Goal: Information Seeking & Learning: Learn about a topic

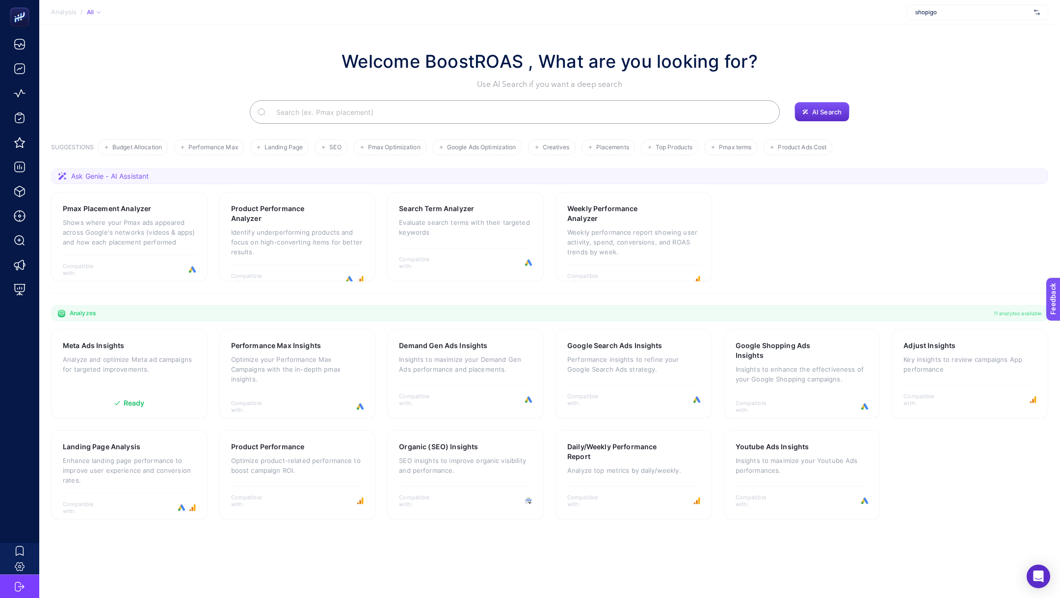
click at [967, 13] on span "shopigo" at bounding box center [972, 12] width 115 height 8
type input "weja"
click at [939, 47] on div "Wejaar" at bounding box center [977, 48] width 140 height 16
click at [132, 361] on p "Optimize your Performance Max Campaigns with the in-depth pmax insights." at bounding box center [129, 368] width 133 height 29
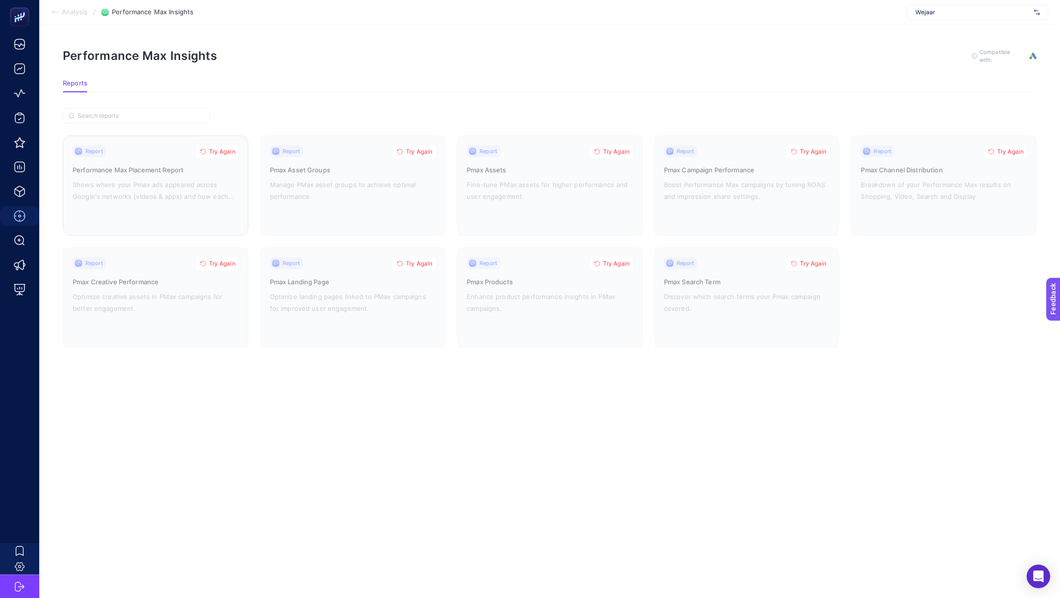
click at [233, 152] on span "Try Again" at bounding box center [222, 152] width 26 height 8
click at [82, 15] on span "Analysis" at bounding box center [75, 12] width 26 height 8
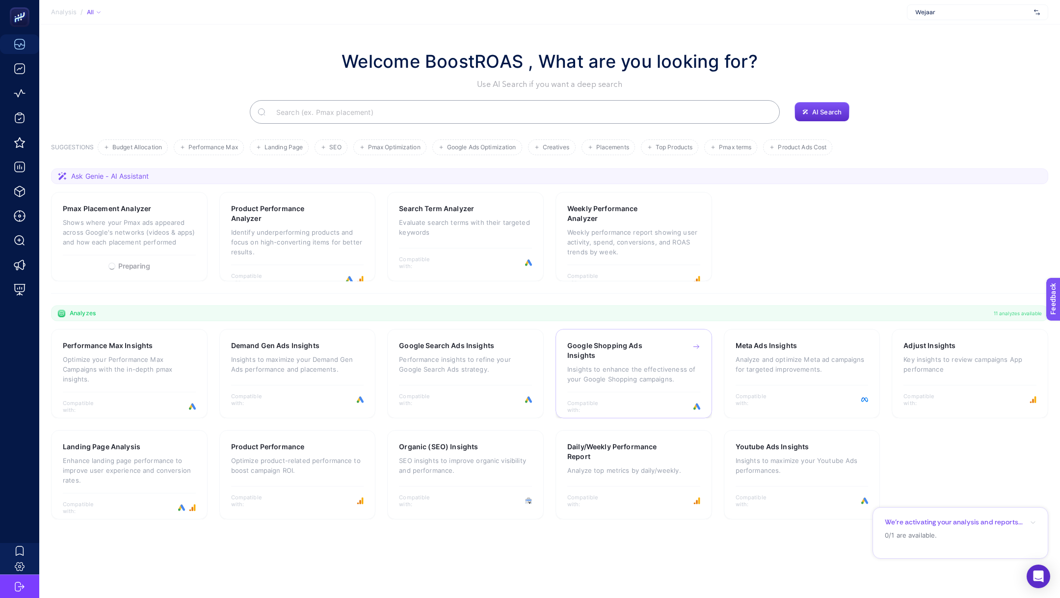
click at [628, 384] on div "Google Shopping Ads Insights Insights to enhance the effectiveness of your Goog…" at bounding box center [633, 366] width 133 height 51
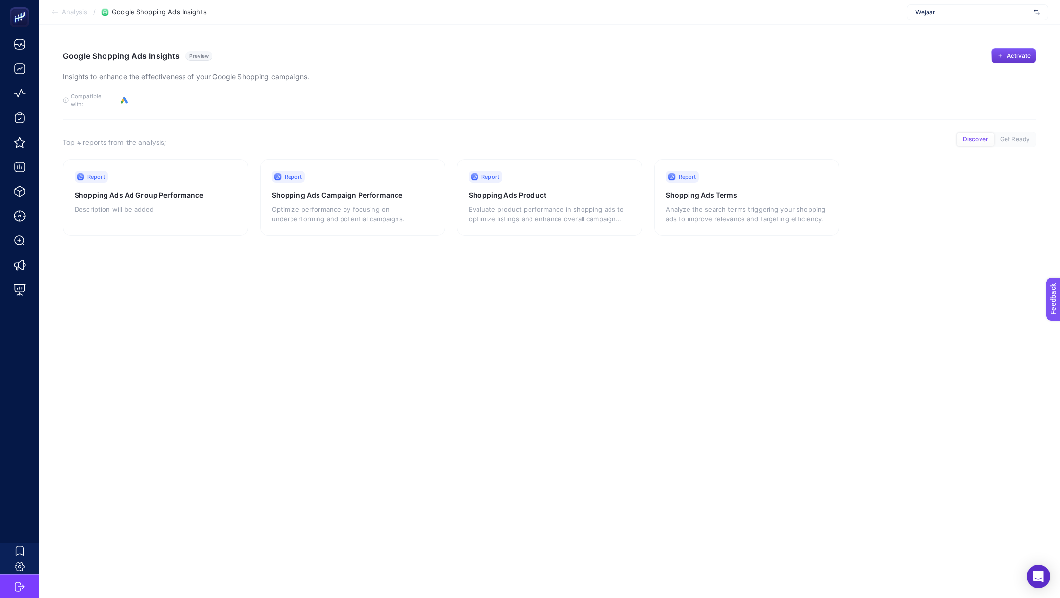
click at [1026, 54] on span "Activate" at bounding box center [1019, 56] width 24 height 8
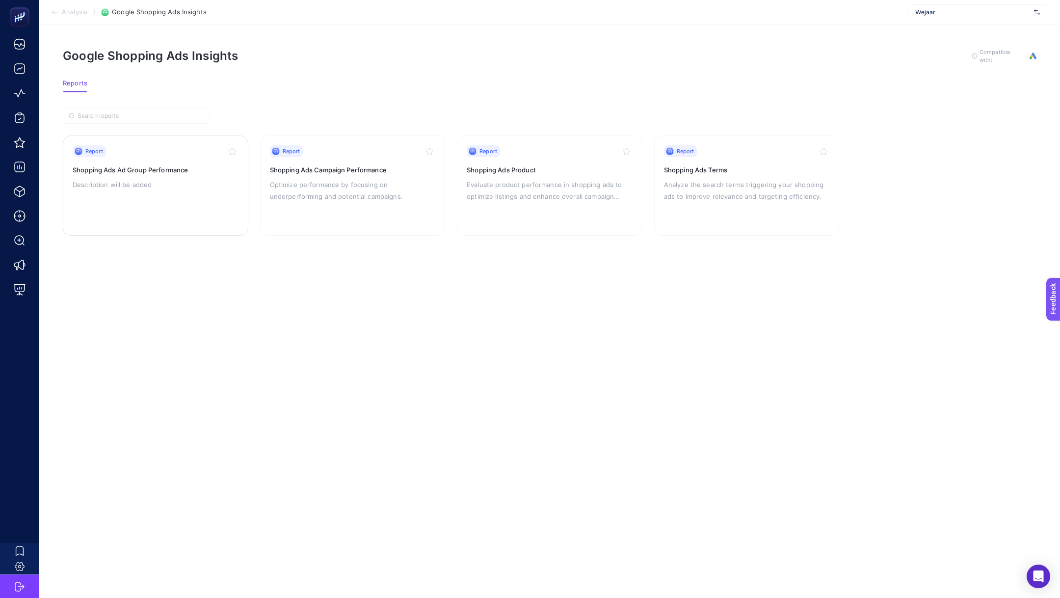
click at [148, 176] on div "Report Shopping Ads Ad Group Performance Description will be added" at bounding box center [156, 185] width 166 height 80
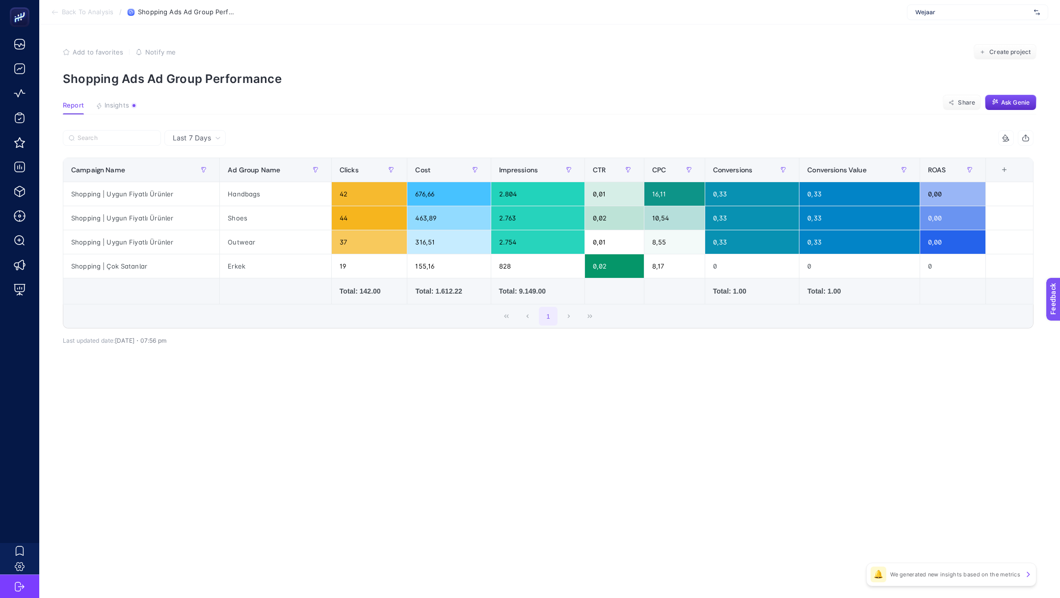
click at [79, 9] on span "Back To Analysis" at bounding box center [88, 12] width 52 height 8
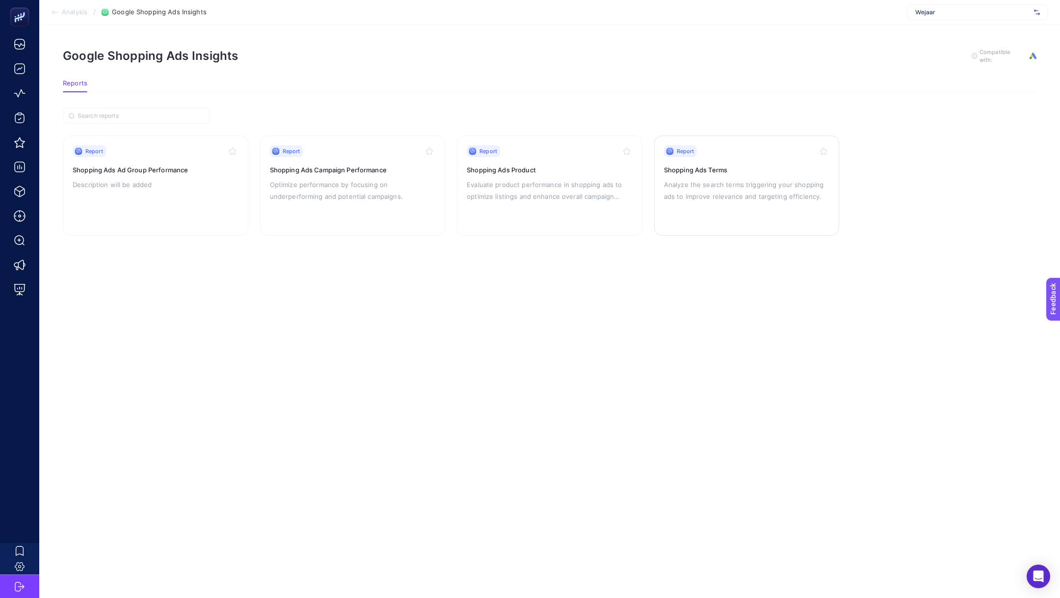
click at [732, 189] on p "Analyze the search terms triggering your shopping ads to improve relevance and …" at bounding box center [747, 191] width 166 height 24
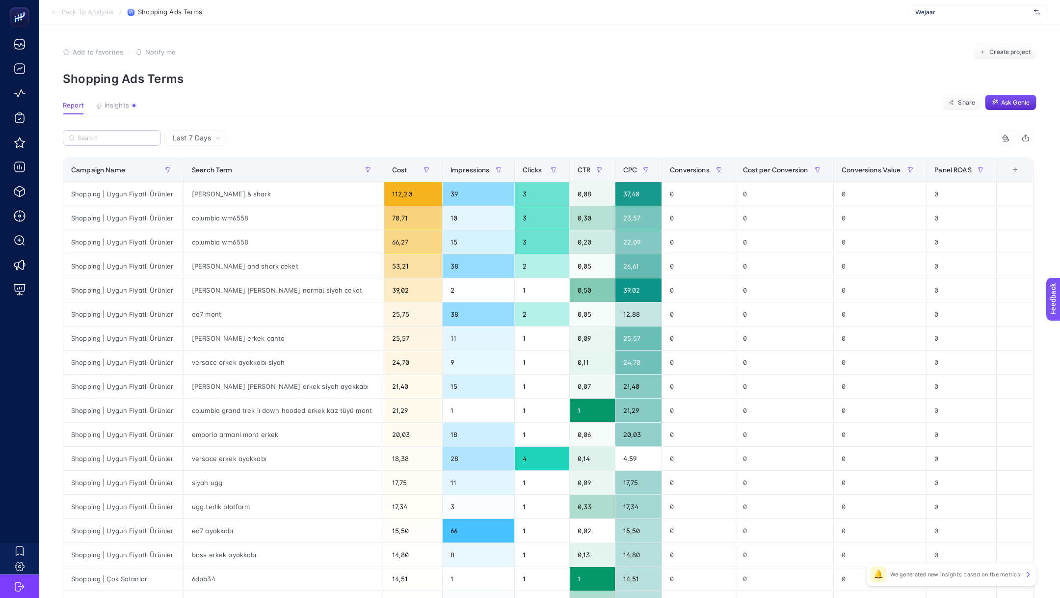
click at [127, 143] on label at bounding box center [112, 138] width 98 height 16
click at [127, 142] on input "Search" at bounding box center [117, 137] width 78 height 7
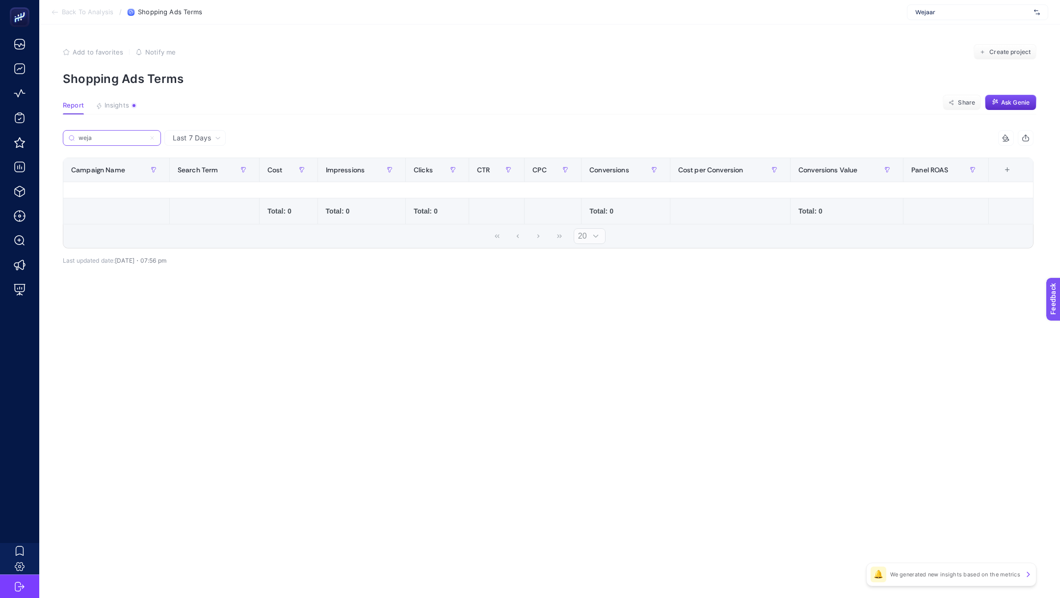
type input "wejaa"
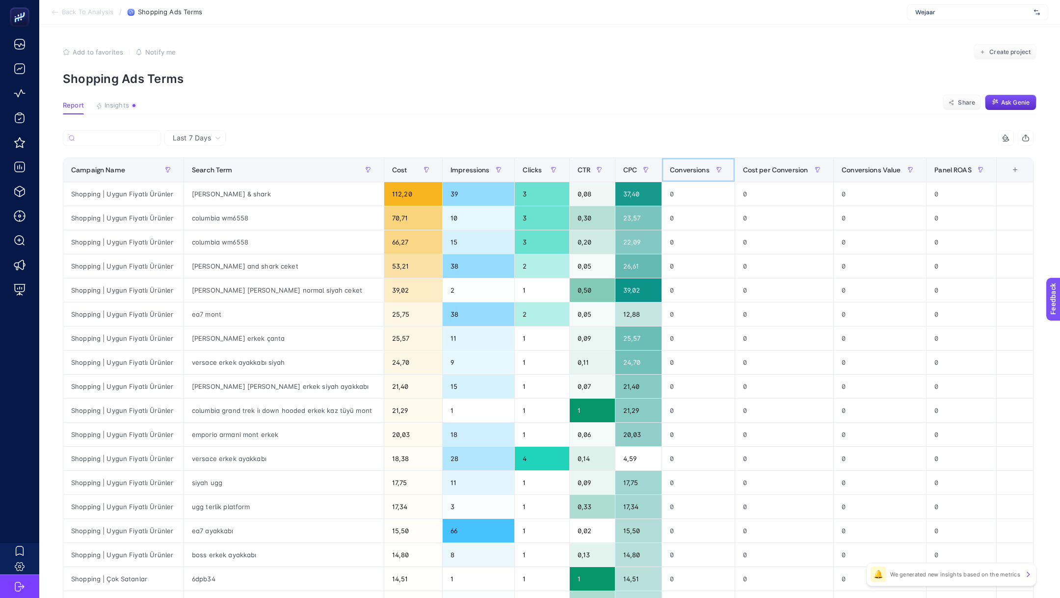
click at [683, 163] on div "Conversions" at bounding box center [698, 170] width 56 height 16
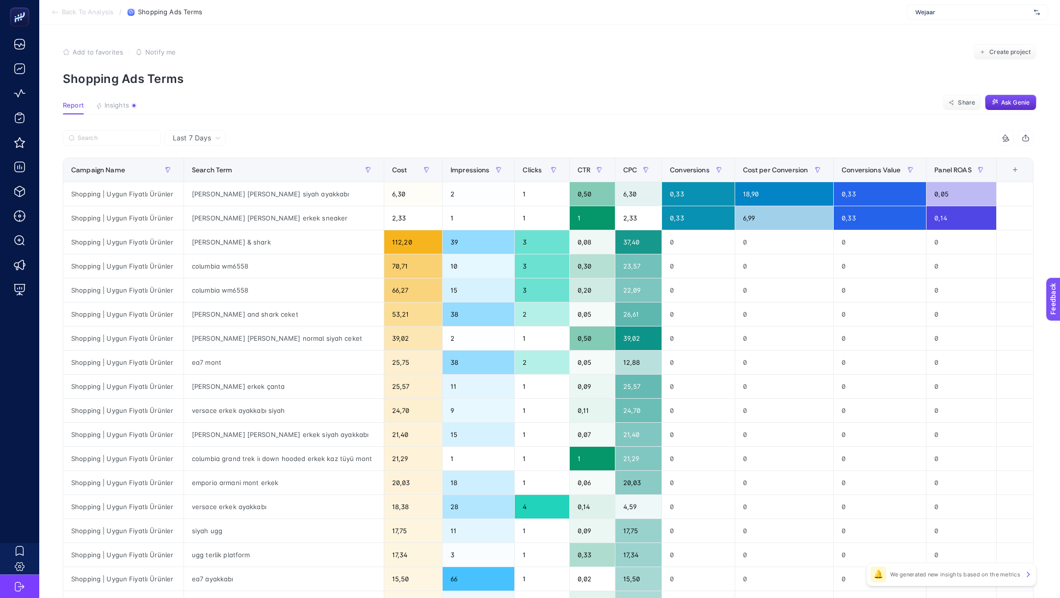
click at [70, 15] on span "Back To Analysis" at bounding box center [88, 12] width 52 height 8
